Goal: Information Seeking & Learning: Learn about a topic

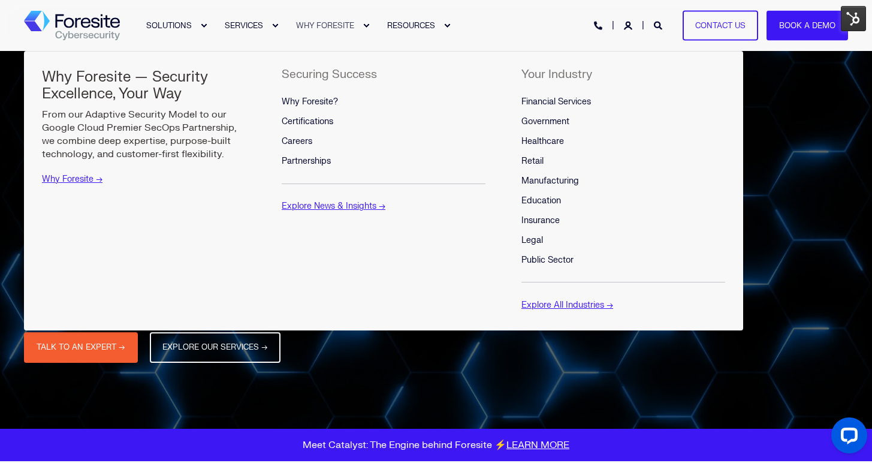
click at [333, 22] on span "WHY FORESITE" at bounding box center [325, 25] width 58 height 10
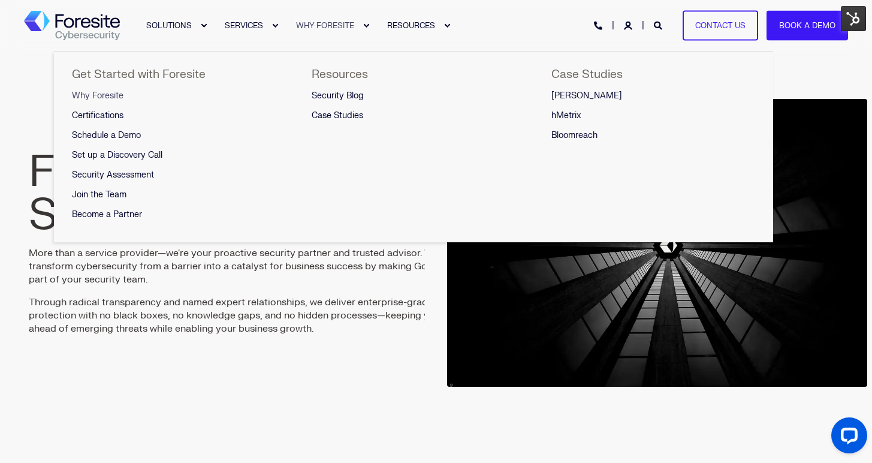
click at [118, 97] on span "Why Foresite" at bounding box center [98, 96] width 52 height 10
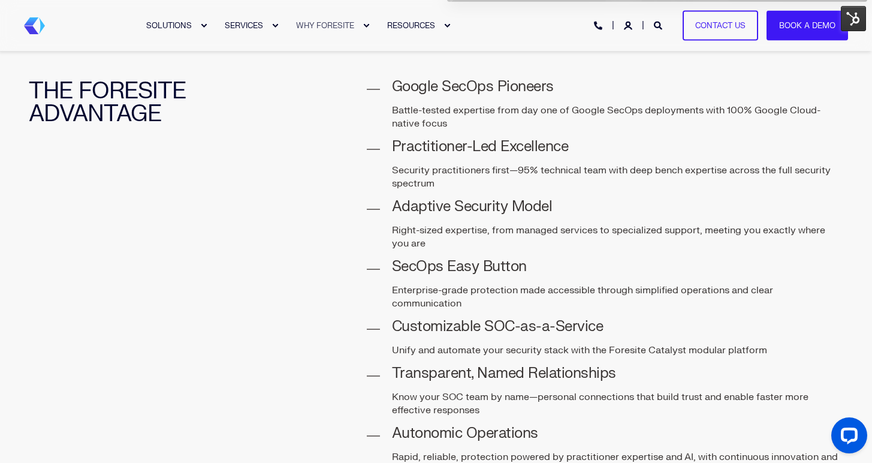
scroll to position [305, 0]
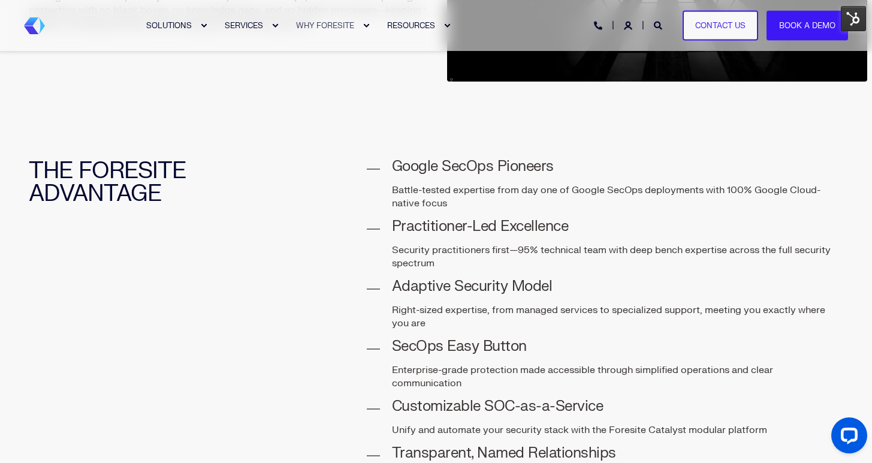
click at [36, 20] on img "Back to Home" at bounding box center [34, 25] width 21 height 17
